Goal: Check status: Check status

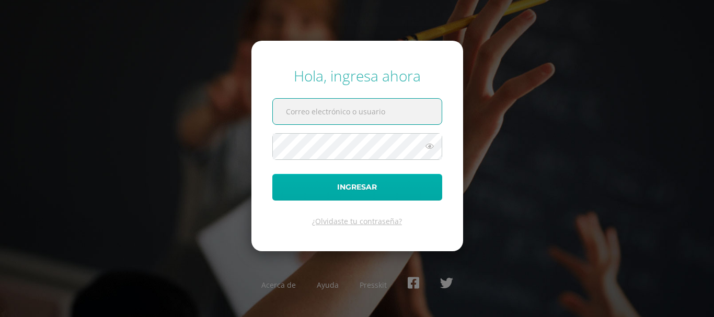
type input "20190944"
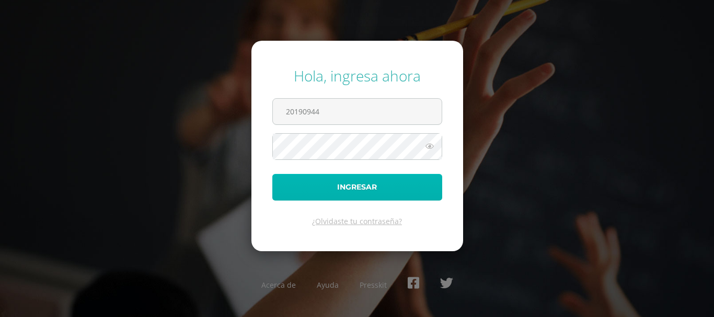
click at [375, 185] on button "Ingresar" at bounding box center [357, 187] width 170 height 27
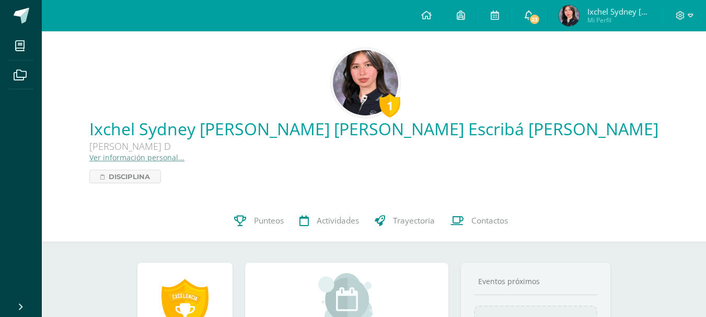
click at [542, 18] on link "23" at bounding box center [528, 15] width 33 height 31
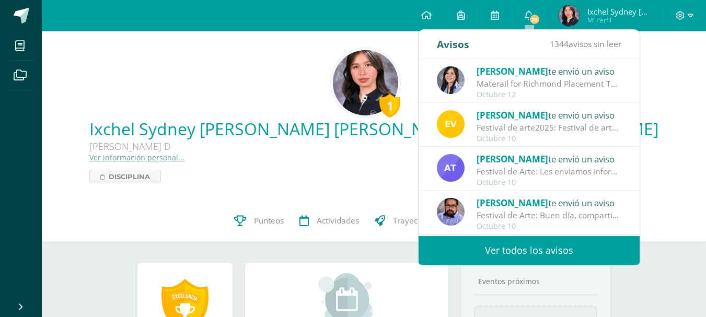
click at [528, 87] on div "Materail for Richmond Placement Test: Hello, guys! Please remember that you wil…" at bounding box center [549, 84] width 145 height 12
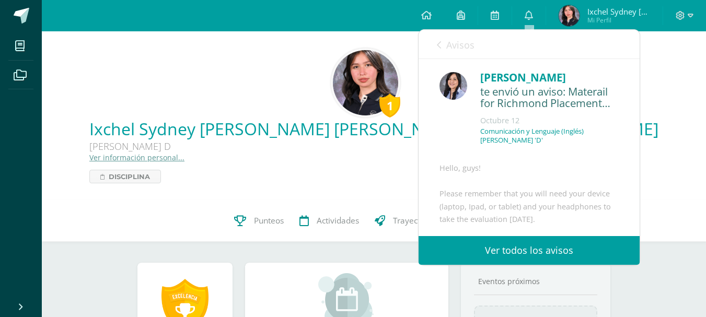
click at [528, 87] on div "te envió un aviso: Materail for Richmond Placement Test" at bounding box center [549, 98] width 139 height 25
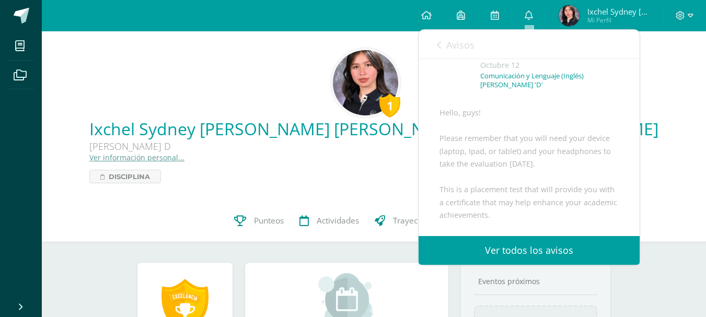
scroll to position [56, 0]
